Goal: Find specific page/section: Find specific page/section

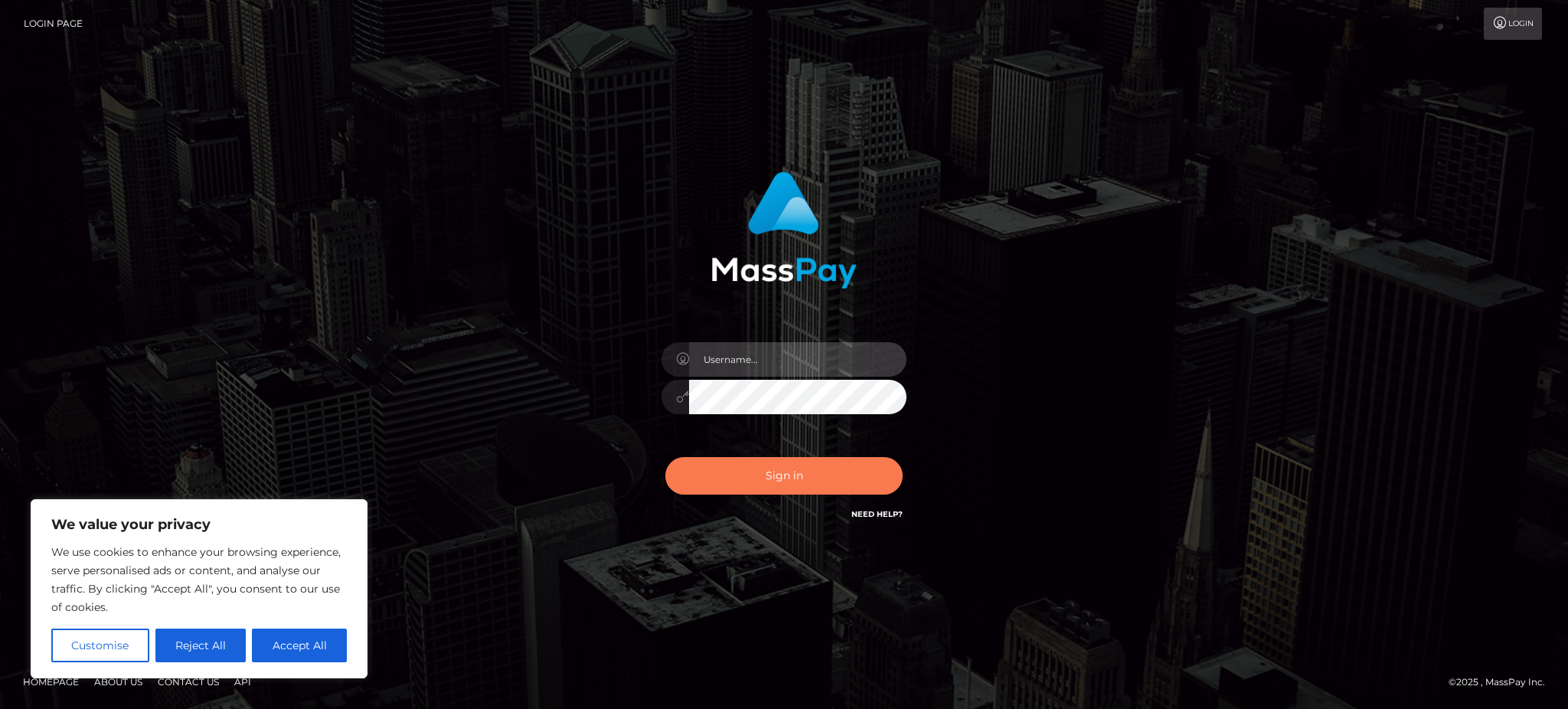
type input "Gaizelle"
click at [803, 494] on button "Sign in" at bounding box center [784, 475] width 237 height 38
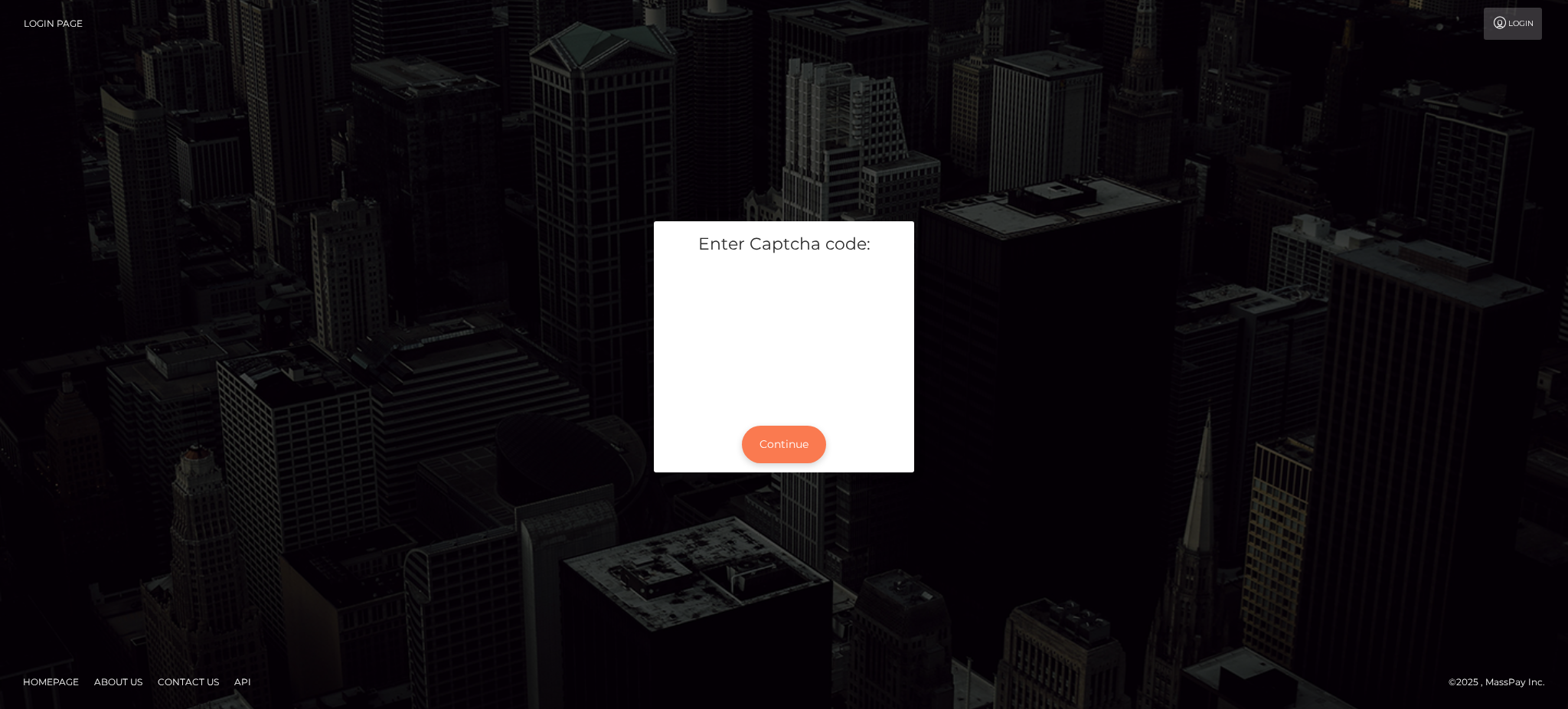
click at [768, 432] on button "Continue" at bounding box center [784, 445] width 84 height 38
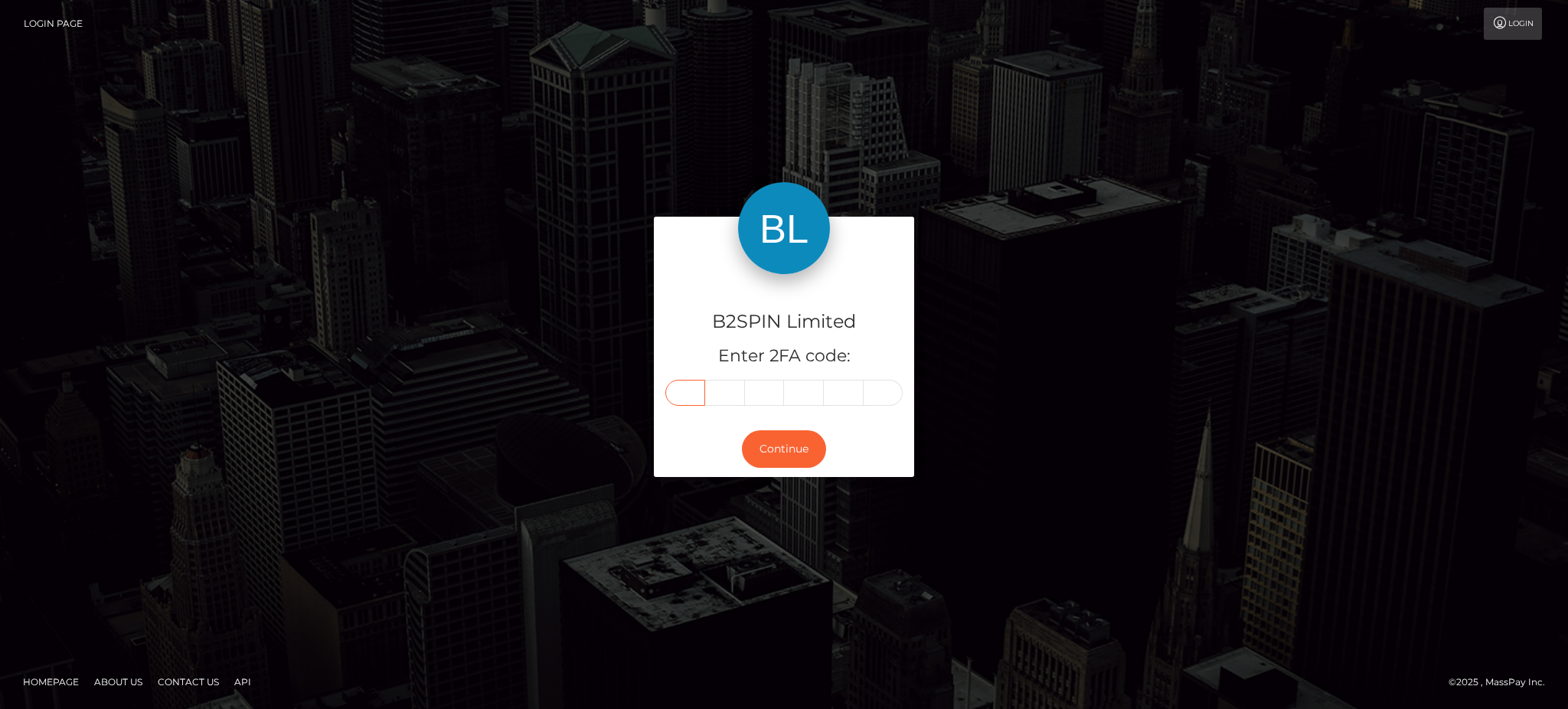
click at [694, 396] on input "text" at bounding box center [684, 393] width 40 height 26
type input "3"
type input "5"
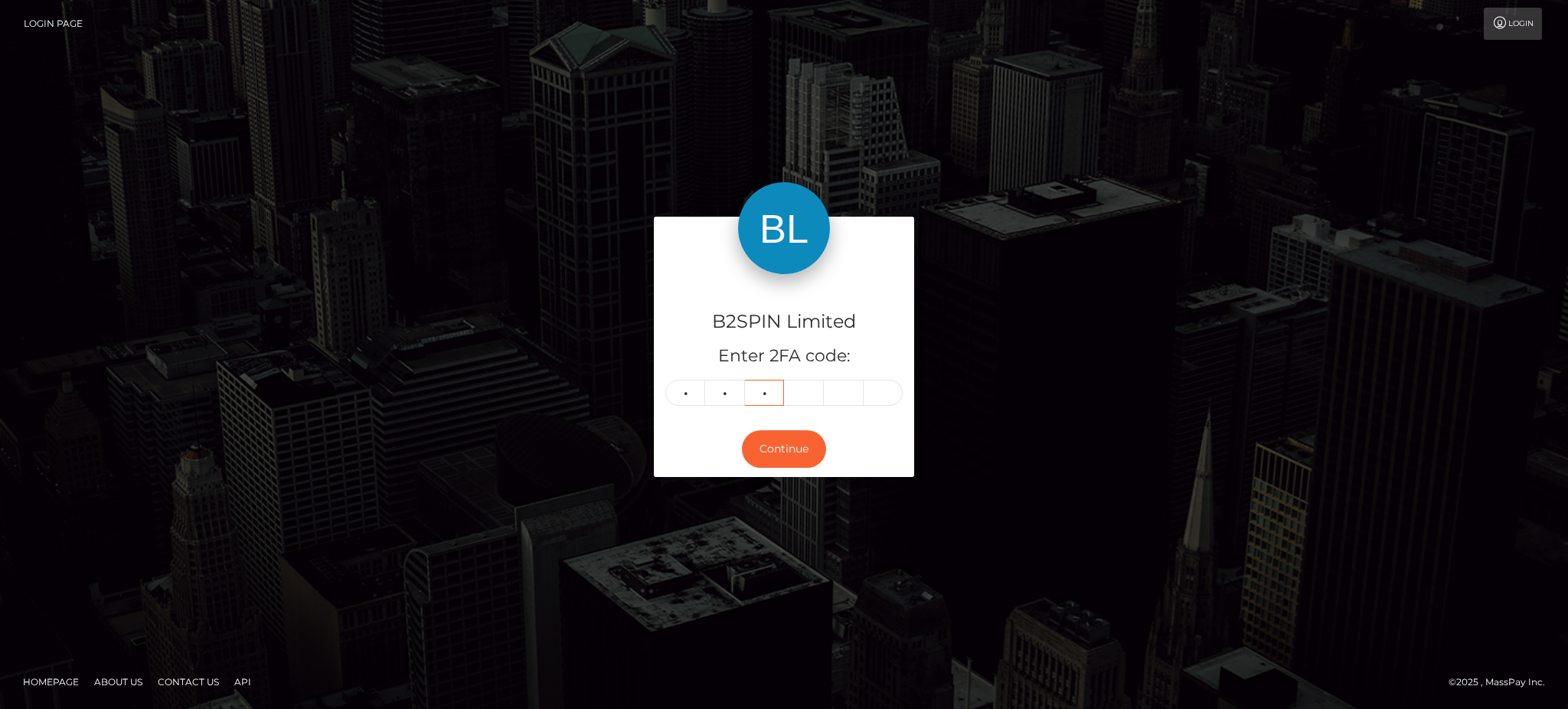
type input "3"
type input "6"
type input "0"
type input "5"
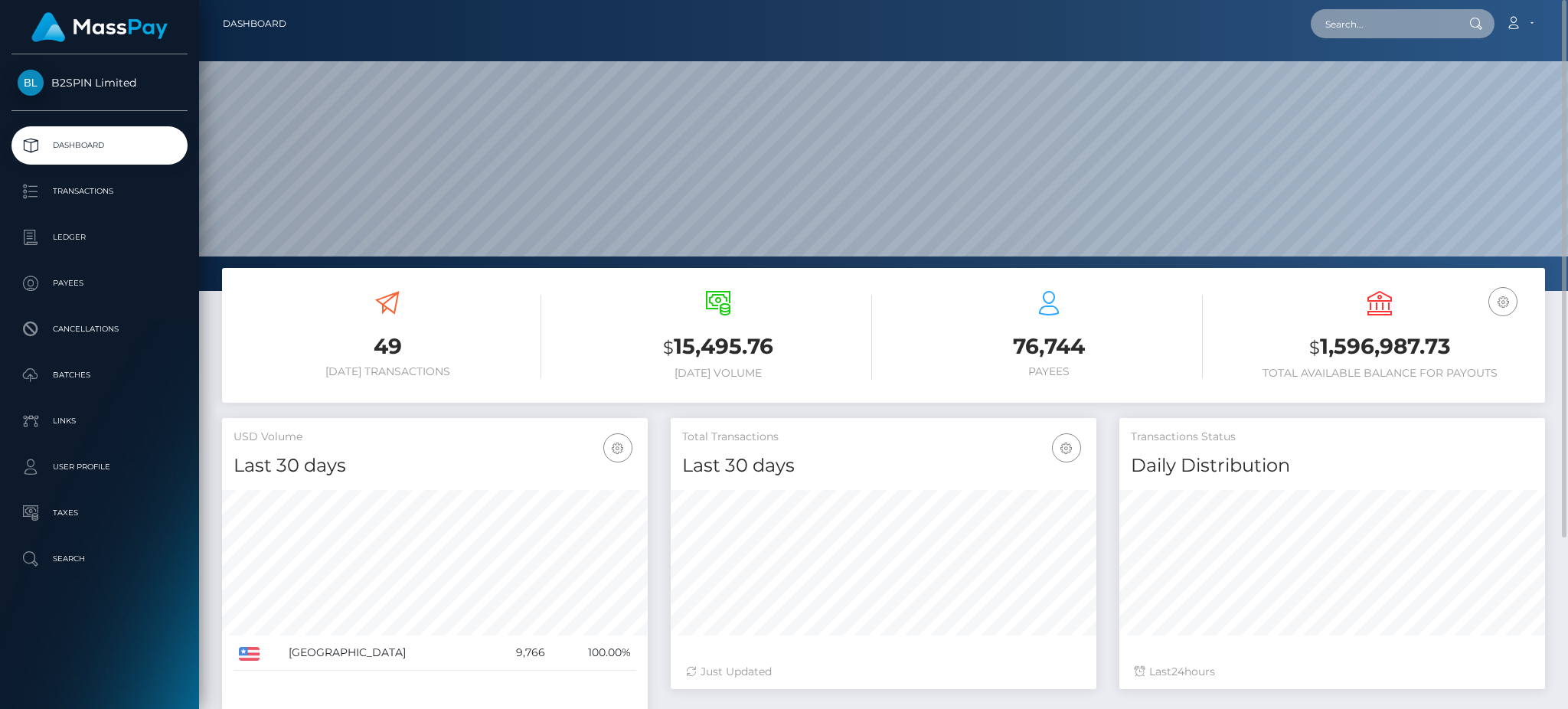
click at [1395, 30] on input "text" at bounding box center [1383, 23] width 144 height 29
paste input "3251163"
type input "3251163"
click at [1383, 71] on link "MARTHA ESCALERA" at bounding box center [1371, 79] width 122 height 28
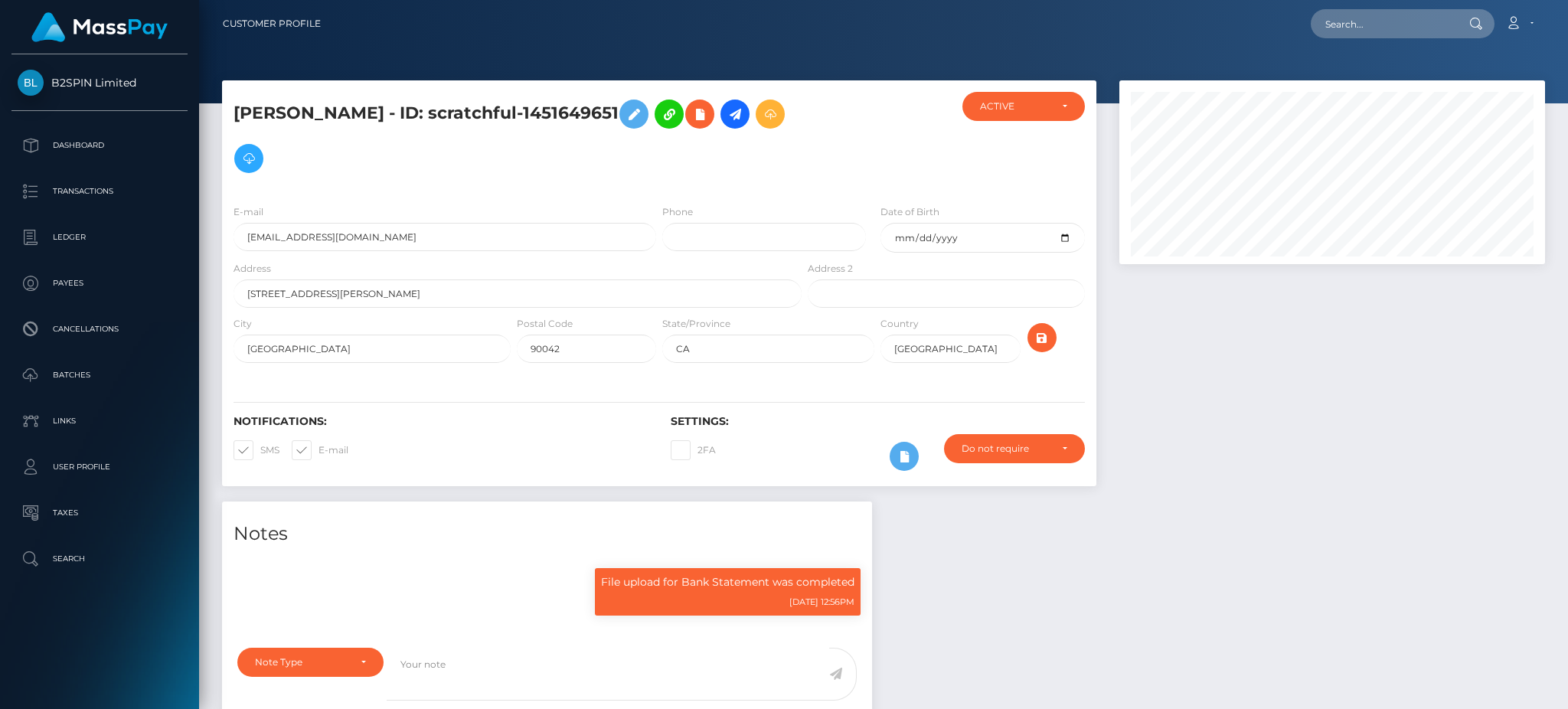
scroll to position [184, 425]
click at [1338, 471] on div at bounding box center [1332, 291] width 449 height 421
